Goal: Task Accomplishment & Management: Manage account settings

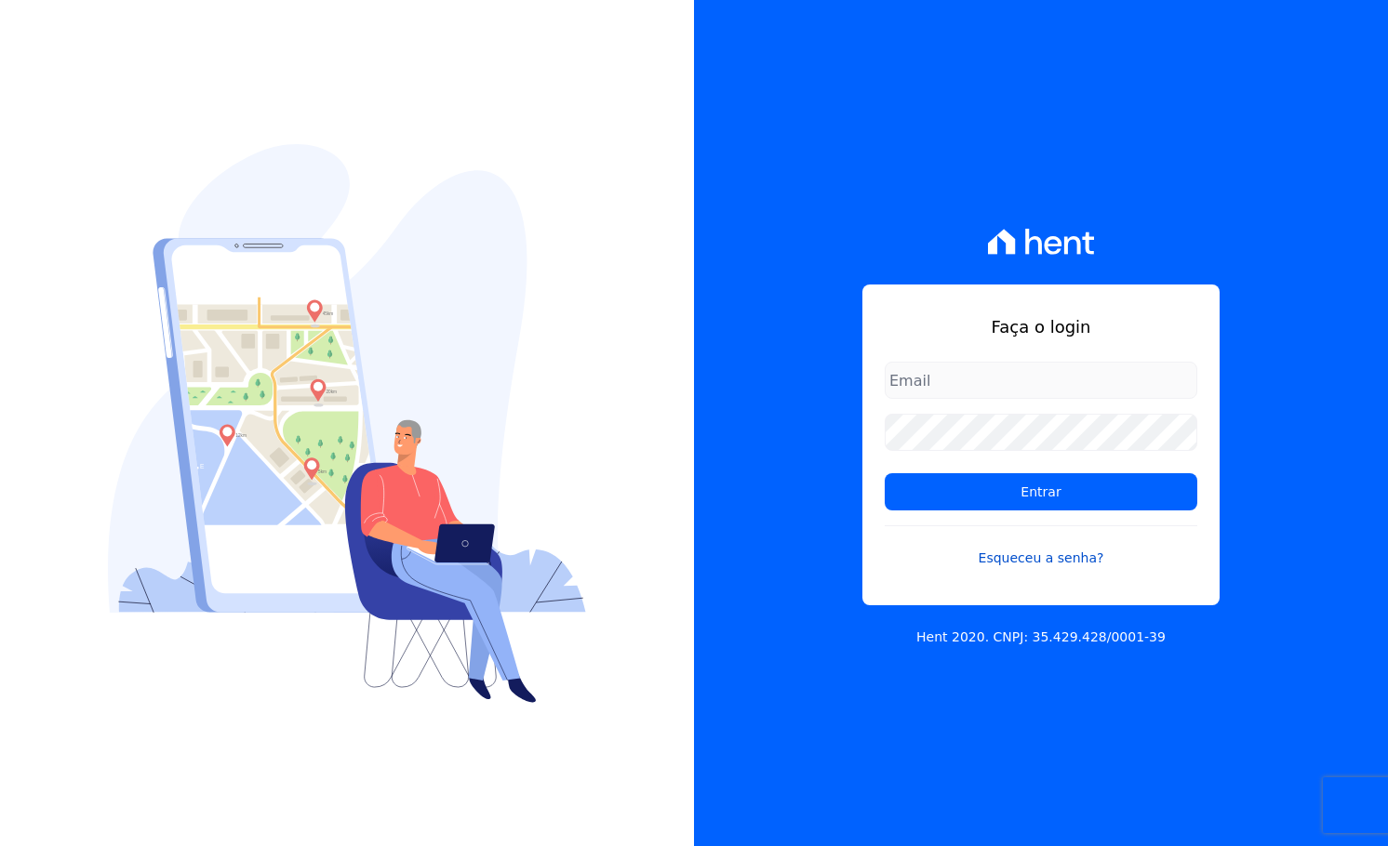
click at [1020, 557] on link "Esqueceu a senha?" at bounding box center [1040, 546] width 312 height 43
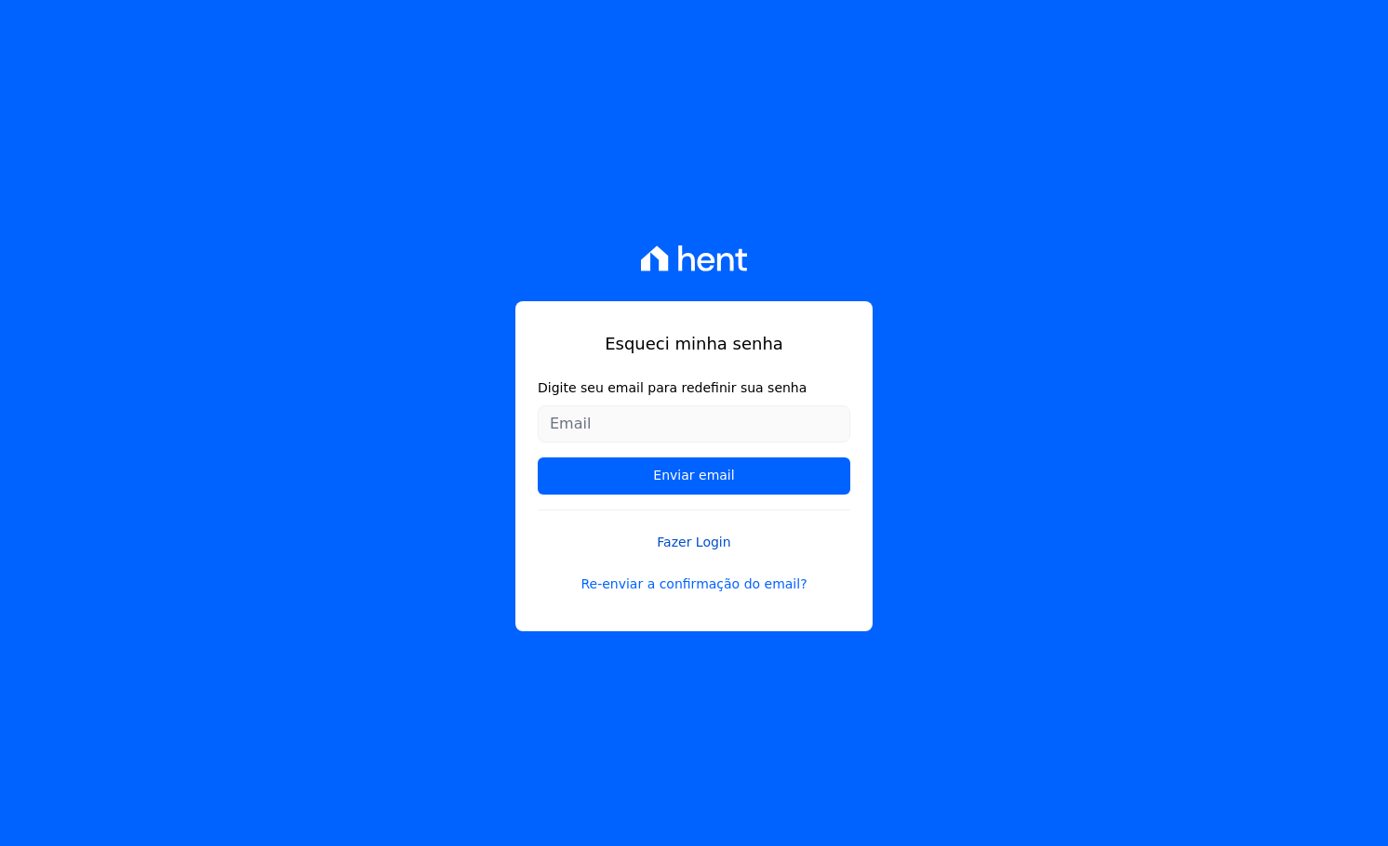
click at [698, 539] on link "Fazer Login" at bounding box center [694, 531] width 312 height 43
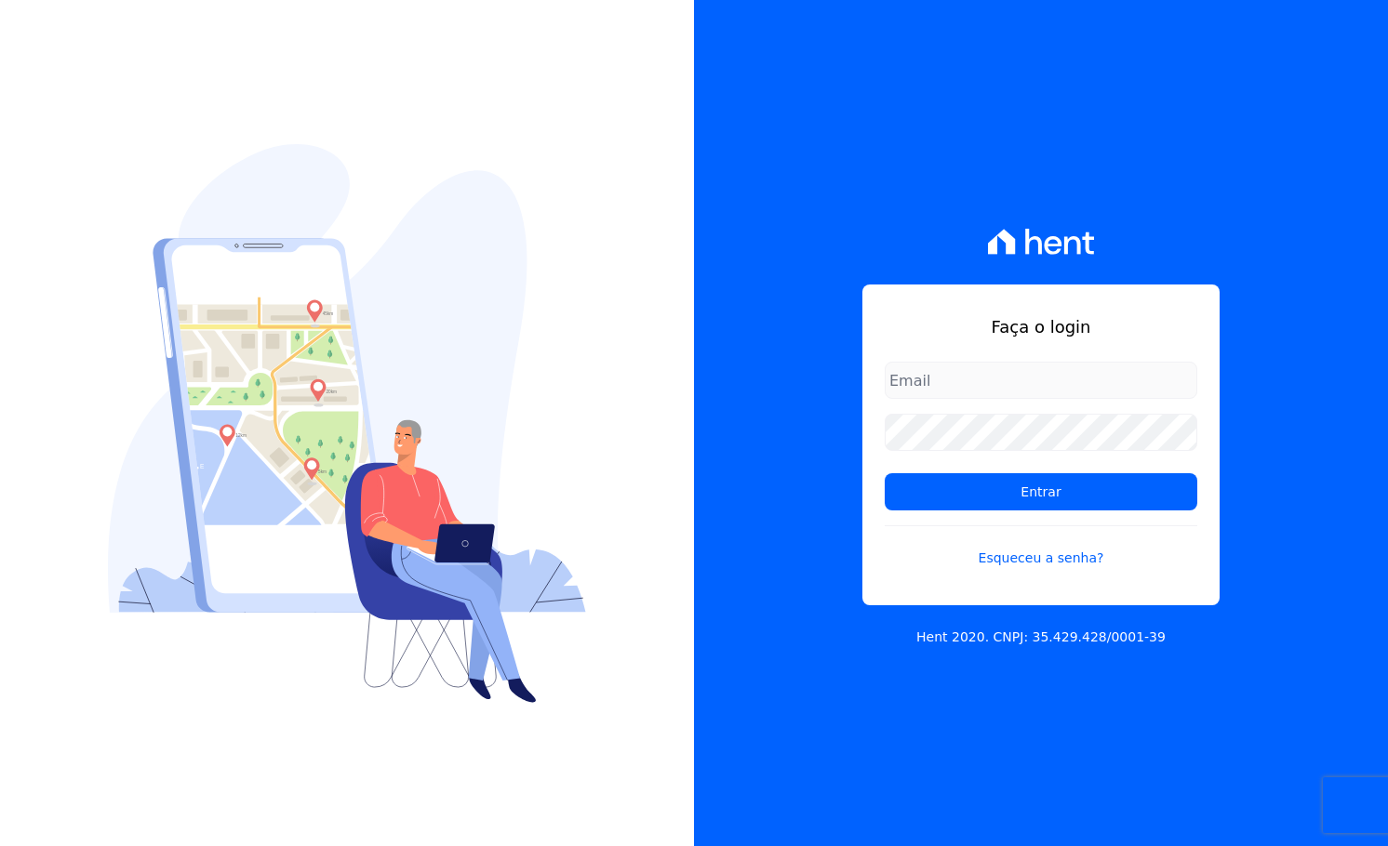
click at [970, 367] on input "email" at bounding box center [1040, 380] width 312 height 37
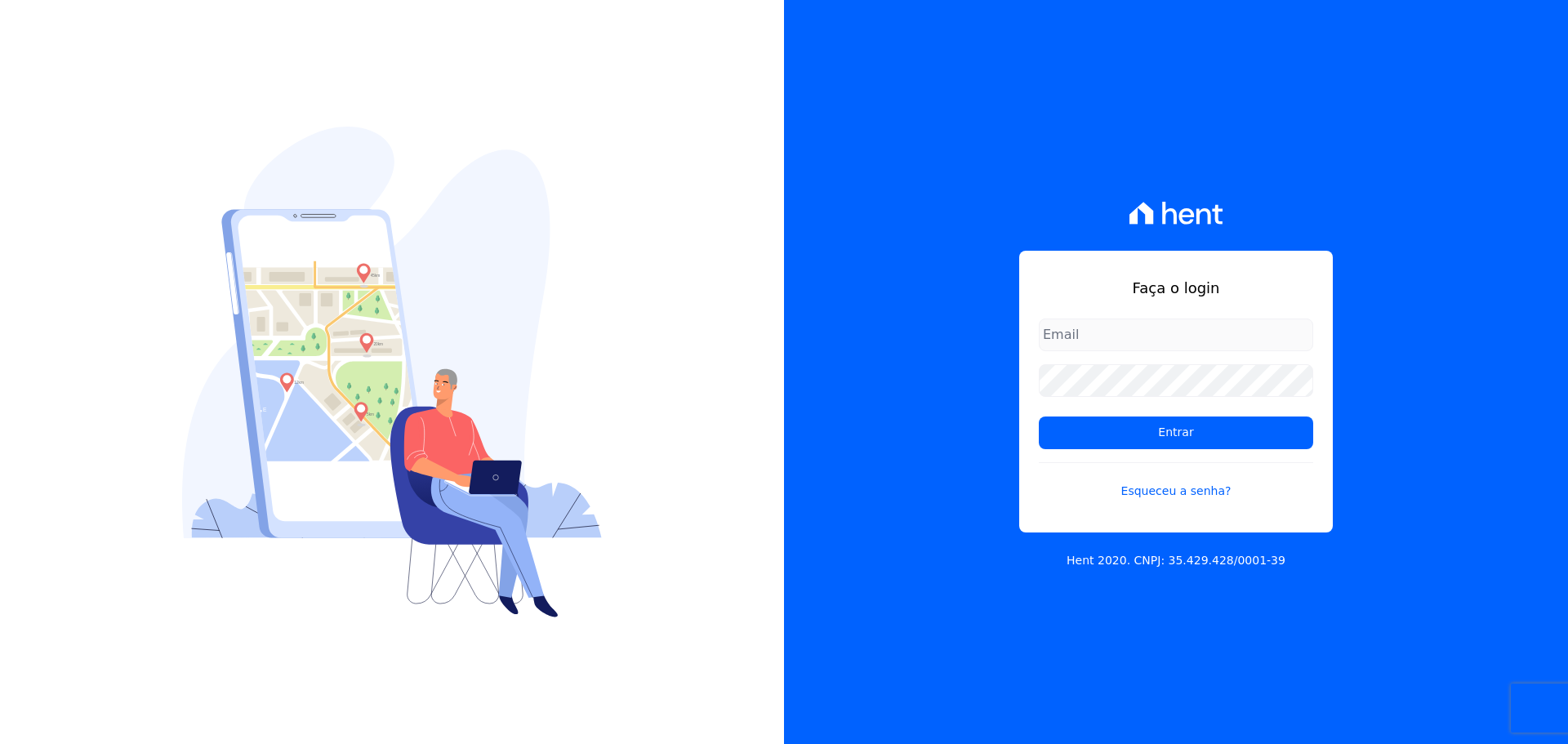
click at [1138, 562] on p "Hent 2020. CNPJ: 35.429.428/0001-39" at bounding box center [1176, 561] width 219 height 18
drag, startPoint x: 1073, startPoint y: 564, endPoint x: 1361, endPoint y: 589, distance: 289.1
click at [1218, 589] on div "Faça o login Entrar Esqueceu a senha? Hent 2020. CNPJ: 35.429.428/0001-39" at bounding box center [1176, 372] width 784 height 744
click at [1218, 574] on div "Faça o login Entrar Esqueceu a senha? Hent 2020. CNPJ: 35.429.428/0001-39" at bounding box center [1176, 372] width 784 height 744
